Goal: Information Seeking & Learning: Find specific fact

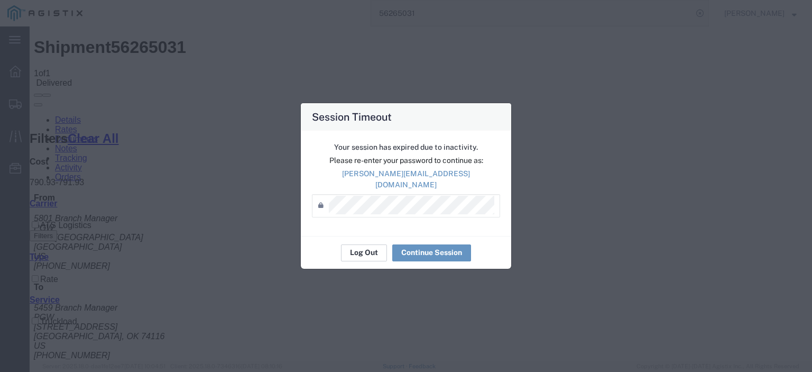
click at [369, 245] on button "Log Out" at bounding box center [364, 252] width 46 height 17
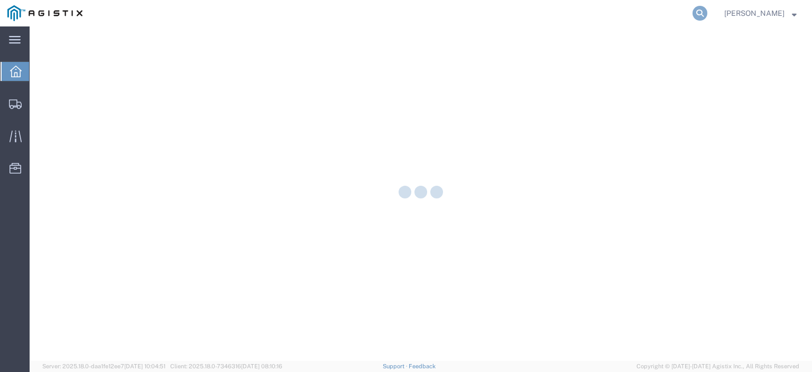
click at [708, 19] on icon at bounding box center [700, 13] width 15 height 15
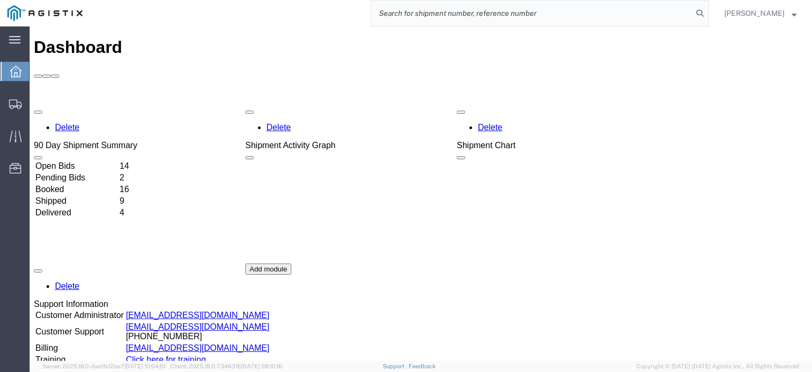
paste input "56701668"
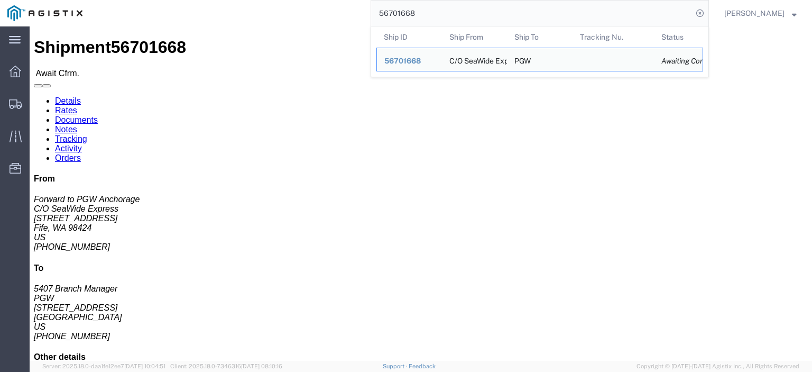
drag, startPoint x: 95, startPoint y: 123, endPoint x: 8, endPoint y: 125, distance: 86.8
click div "Ship From C/O SeaWide Express (Forward to PGW Anchorage) SWE984 [STREET_ADDRESS…"
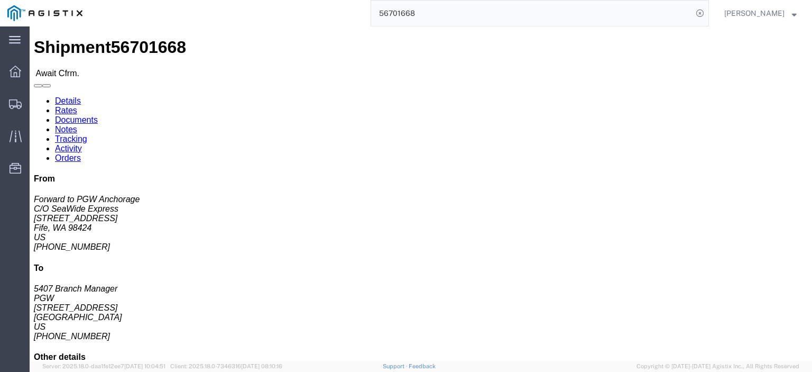
drag, startPoint x: 41, startPoint y: 112, endPoint x: 6, endPoint y: 102, distance: 35.7
click div "Ship From C/O SeaWide Express (Forward to PGW Anchorage) SWE984 [STREET_ADDRESS…"
copy address "C/O SeaWide Express (Forward to PGW Anchorage) SWE984"
drag, startPoint x: 68, startPoint y: 133, endPoint x: -7, endPoint y: 134, distance: 75.1
click html "Shipment 56701668 Await Cfrm. Details Rates Documents Notes Tracking Activity O…"
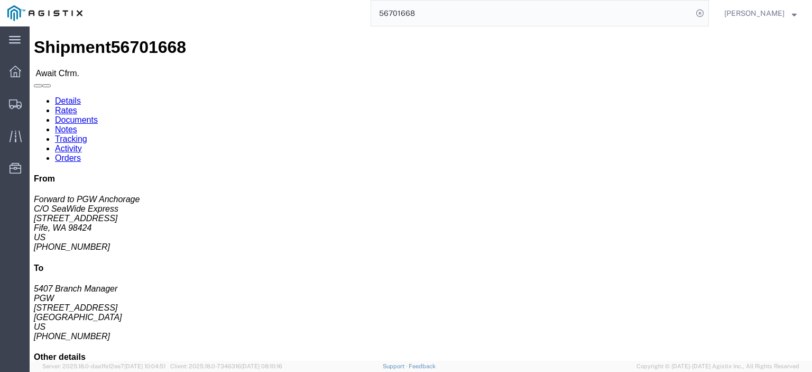
copy address "Fife, WA 98424"
drag, startPoint x: 109, startPoint y: 165, endPoint x: 11, endPoint y: 163, distance: 98.4
click html "Shipment 56701668 Await Cfrm. Details Rates Documents Notes Tracking Activity O…"
copy address "[EMAIL_ADDRESS][DOMAIN_NAME]"
drag, startPoint x: 55, startPoint y: 158, endPoint x: 9, endPoint y: 157, distance: 46.0
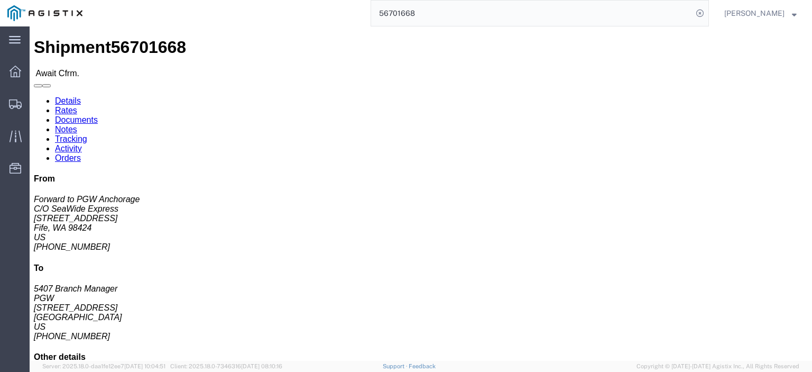
click div "Ship From C/O SeaWide Express (Forward to PGW Anchorage) SWE984 [STREET_ADDRESS…"
copy address "[PHONE_NUMBER]"
drag, startPoint x: 238, startPoint y: 122, endPoint x: 154, endPoint y: 125, distance: 84.1
click address "PGW (5407 Branch Manager) [STREET_ADDRESS] [PHONE_NUMBER] [EMAIL_ADDRESS][DOMAI…"
copy address "[STREET_ADDRESS]"
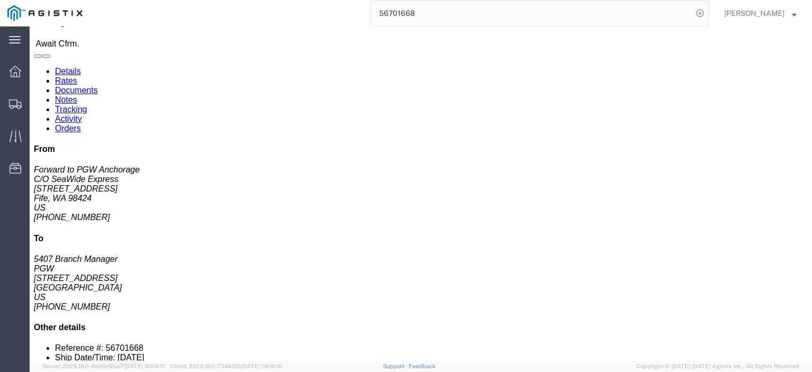
scroll to position [53, 0]
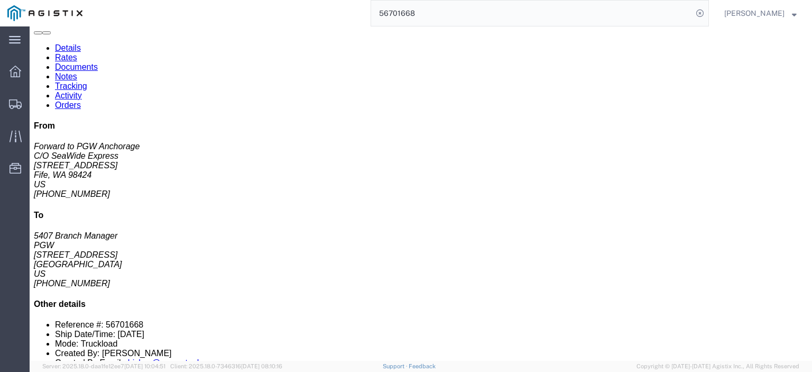
click link "Rates"
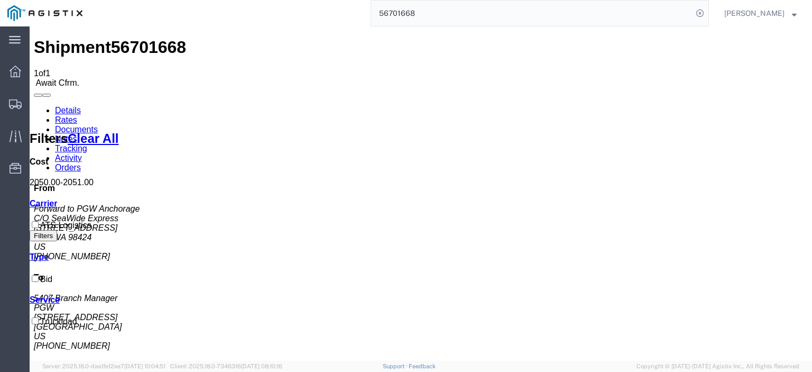
click at [77, 134] on link "Notes" at bounding box center [66, 138] width 22 height 9
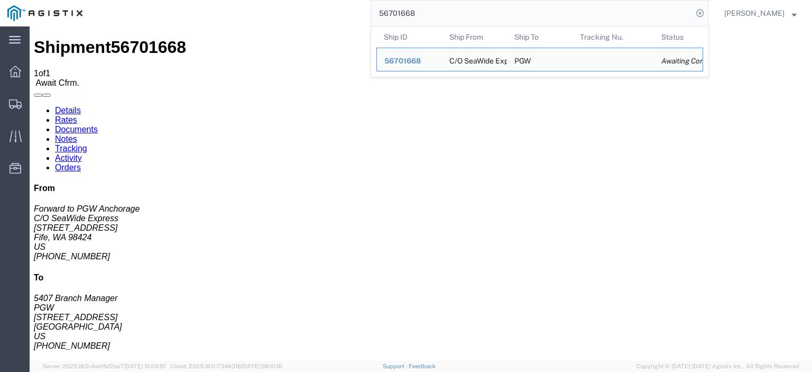
drag, startPoint x: 446, startPoint y: 8, endPoint x: 251, endPoint y: -3, distance: 195.4
click at [251, 0] on html "main_menu Created with Sketch. Collapse Menu Dashboard Shipments Traffic Resour…" at bounding box center [406, 186] width 812 height 372
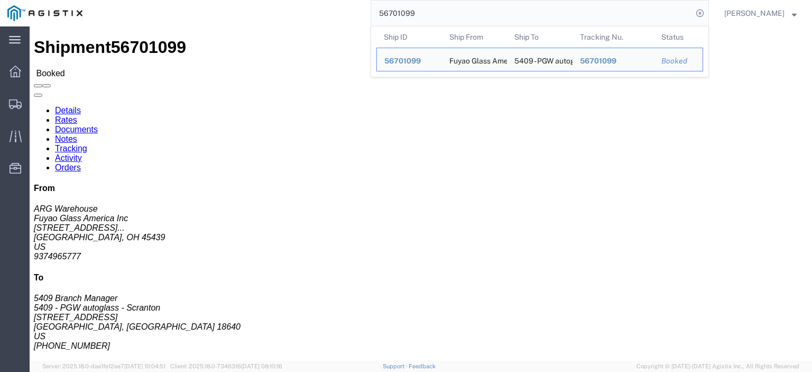
click address "Fuyao Glass America Inc (ARG Warehouse) FUYA [STREET_ADDRESS][PERSON_NAME] Attn…"
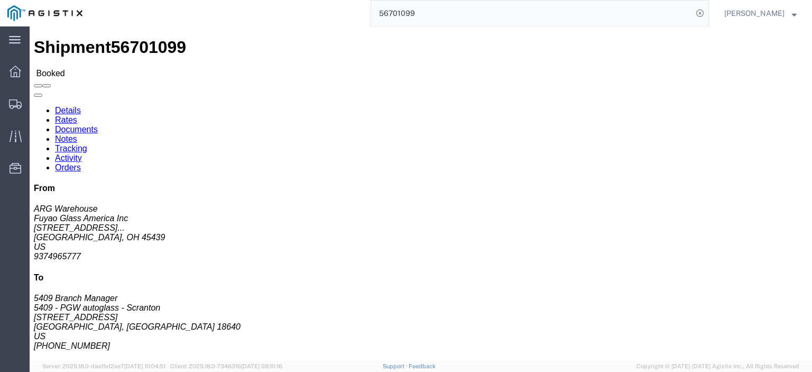
drag, startPoint x: 35, startPoint y: 129, endPoint x: 27, endPoint y: 123, distance: 10.3
click address "Fuyao Glass America Inc (ARG Warehouse) FUYA [STREET_ADDRESS][PERSON_NAME] Attn…"
drag, startPoint x: 70, startPoint y: 122, endPoint x: 11, endPoint y: 126, distance: 59.4
click address "Fuyao Glass America Inc (ARG Warehouse) FUYA [STREET_ADDRESS][PERSON_NAME] Attn…"
copy address "[STREET_ADDRESS][PERSON_NAME]"
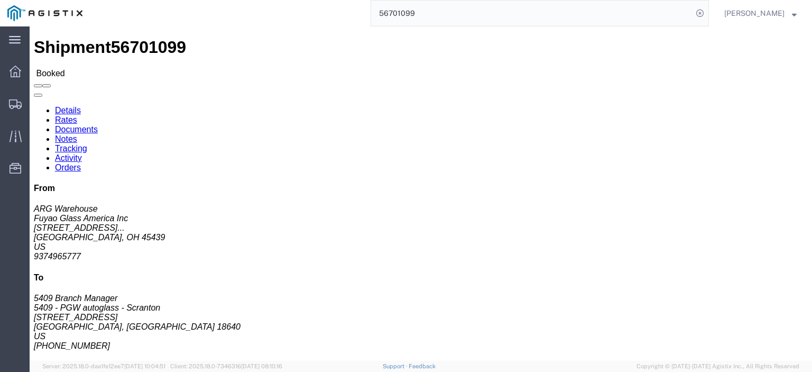
click div "Ship To 5409 - PGW autoglass - Scranton (5409 Branch Manager) [STREET_ADDRESS] …"
copy address "[STREET_ADDRESS]"
drag, startPoint x: 459, startPoint y: 126, endPoint x: 572, endPoint y: 124, distance: 112.6
click b "FGA250999-4/ FGA251092-2 /FGA251146-2"
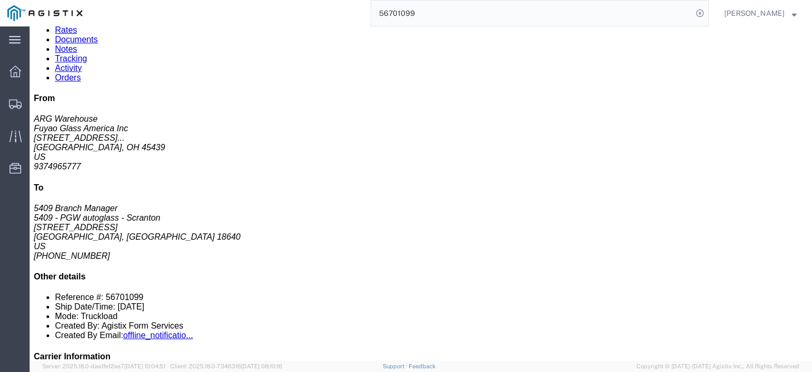
scroll to position [106, 0]
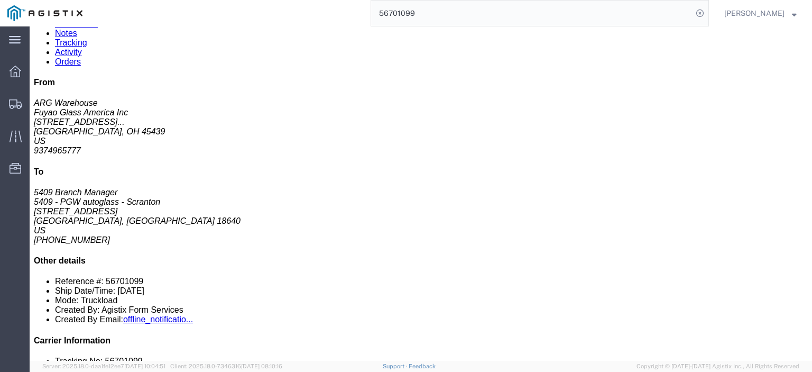
click link "Rates"
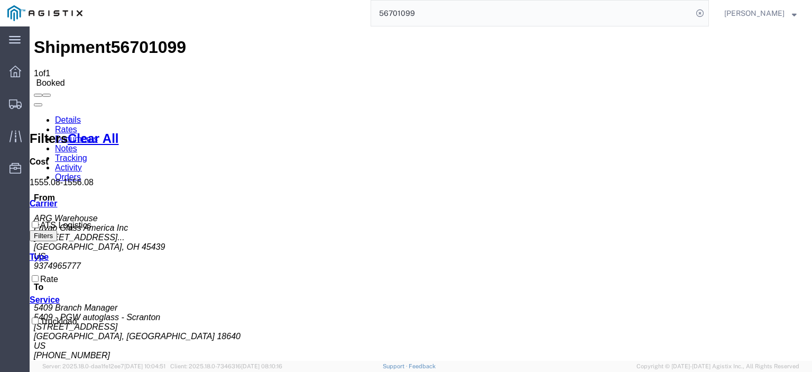
click at [77, 144] on link "Notes" at bounding box center [66, 148] width 22 height 9
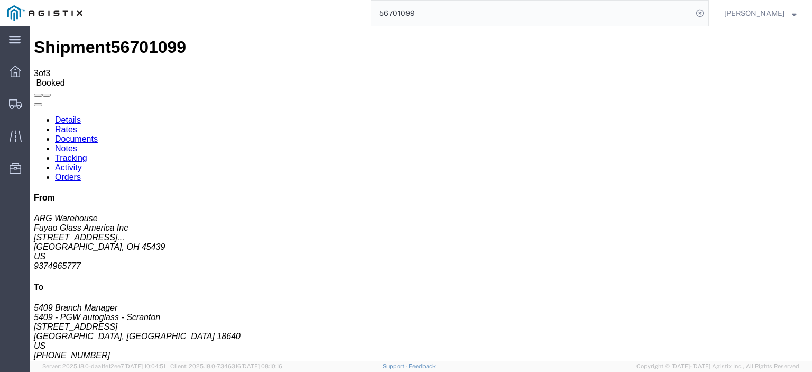
drag, startPoint x: 473, startPoint y: 2, endPoint x: 365, endPoint y: 4, distance: 107.9
click at [365, 4] on div "56701099" at bounding box center [399, 13] width 619 height 26
paste input "2"
type input "56701092"
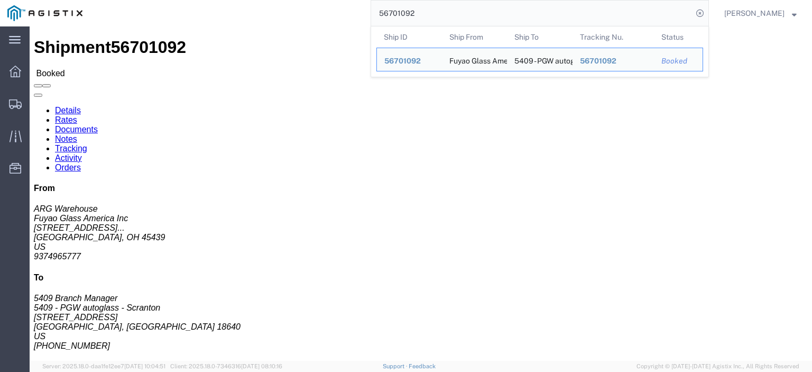
click link "Rates"
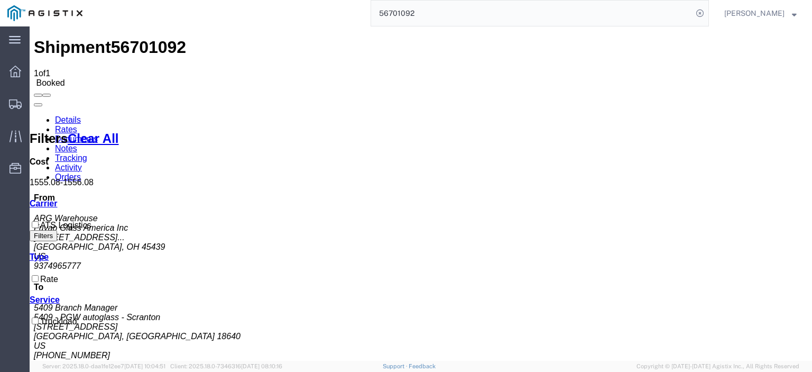
click at [55, 115] on link "Details" at bounding box center [68, 119] width 26 height 9
